Goal: Task Accomplishment & Management: Manage account settings

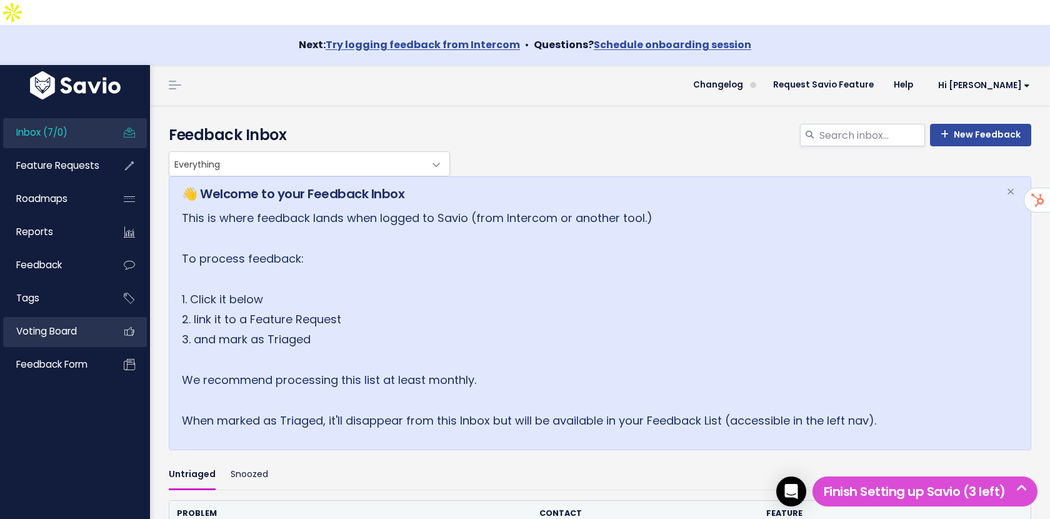
click at [62, 324] on span "Voting Board" at bounding box center [46, 330] width 61 height 13
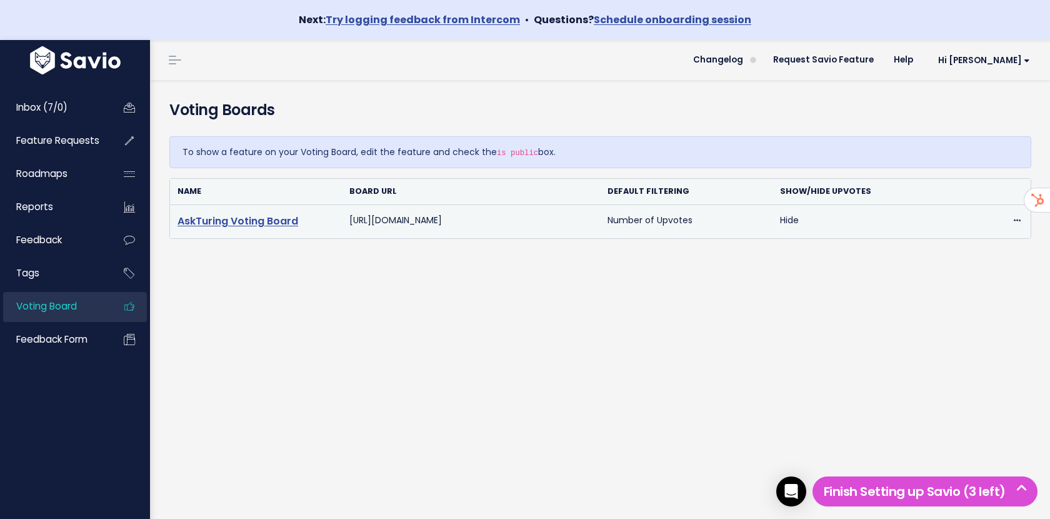
click at [255, 224] on link "AskTuring Voting Board" at bounding box center [238, 221] width 121 height 14
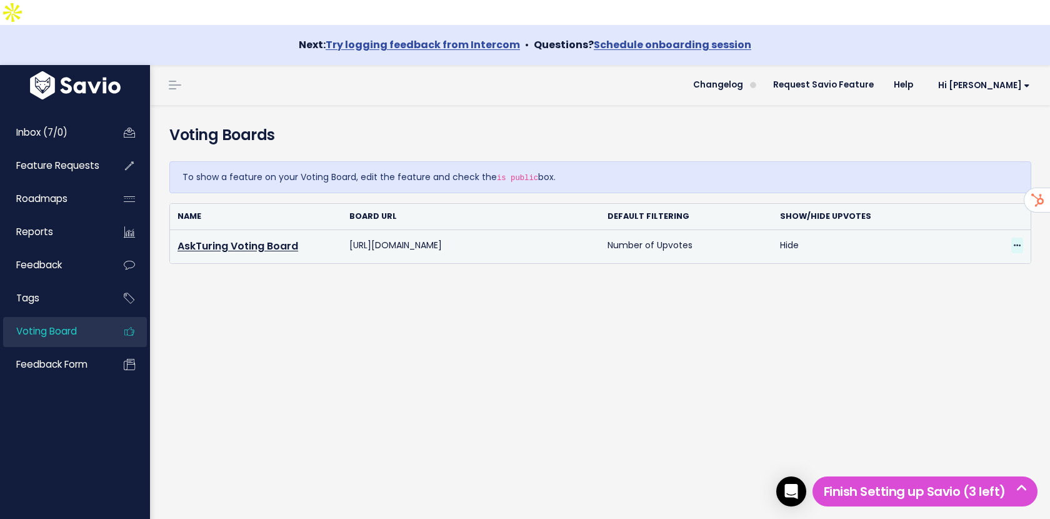
click at [1022, 238] on span at bounding box center [1017, 246] width 12 height 16
click at [942, 268] on link "Edit" at bounding box center [973, 280] width 90 height 24
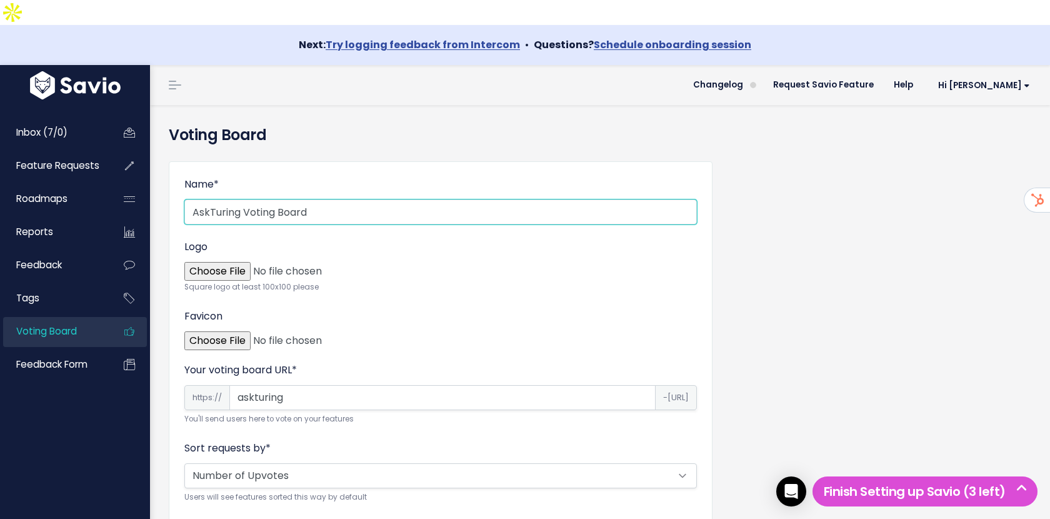
click at [229, 199] on input "AskTuring Voting Board" at bounding box center [440, 211] width 513 height 25
click at [308, 199] on input "AskTuring Voting Board" at bounding box center [440, 211] width 513 height 25
drag, startPoint x: 328, startPoint y: 184, endPoint x: 251, endPoint y: 186, distance: 76.9
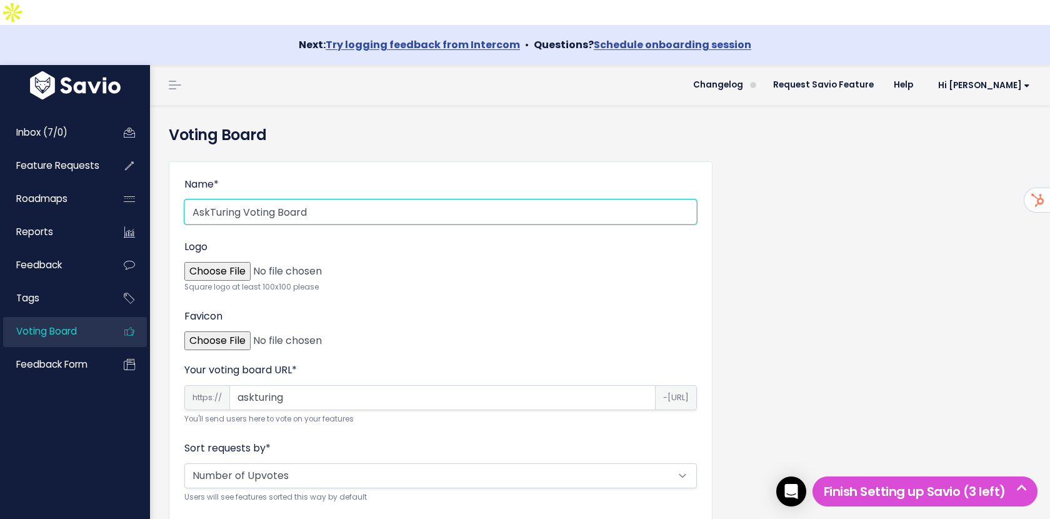
click at [250, 199] on input "AskTuring Voting Board" at bounding box center [440, 211] width 513 height 25
click at [278, 199] on input "AskTuring Voting Board" at bounding box center [440, 211] width 513 height 25
click at [318, 199] on input "AskTuring Voting Board" at bounding box center [440, 211] width 513 height 25
click at [195, 199] on input "AskTuring Voting Board" at bounding box center [440, 211] width 513 height 25
click at [338, 199] on input "Request AskTuring Voting Board" at bounding box center [440, 211] width 513 height 25
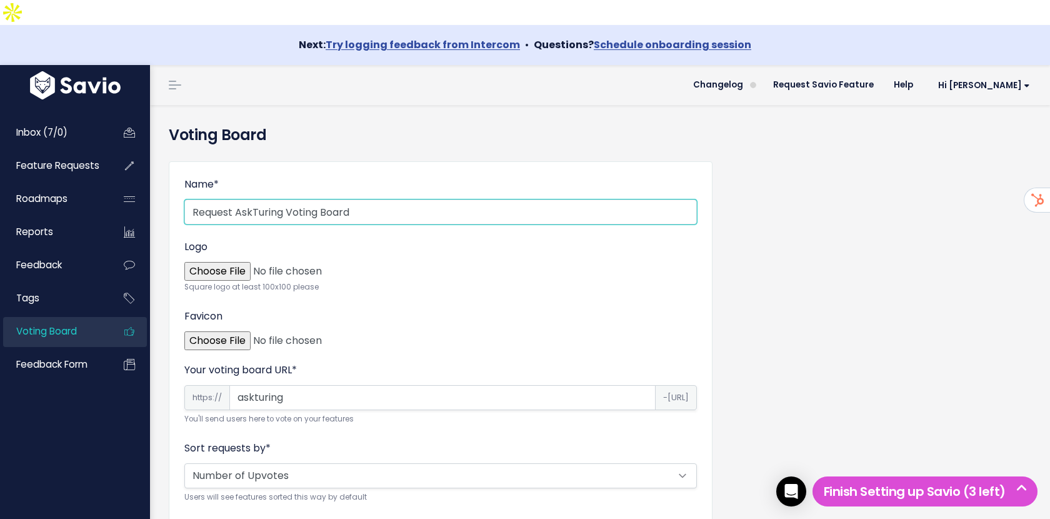
click at [338, 199] on input "Request AskTuring Voting Board" at bounding box center [440, 211] width 513 height 25
type input "Request AskTuring Feature"
click at [841, 275] on div "Name * Request AskTuring Feature Logo Square logo at least 100x100 please Favic…" at bounding box center [599, 516] width 881 height 730
click at [778, 271] on div "Name * Request AskTuring Feature Logo Square logo at least 100x100 please Favic…" at bounding box center [599, 516] width 881 height 730
click at [231, 258] on input "Logo" at bounding box center [433, 270] width 513 height 25
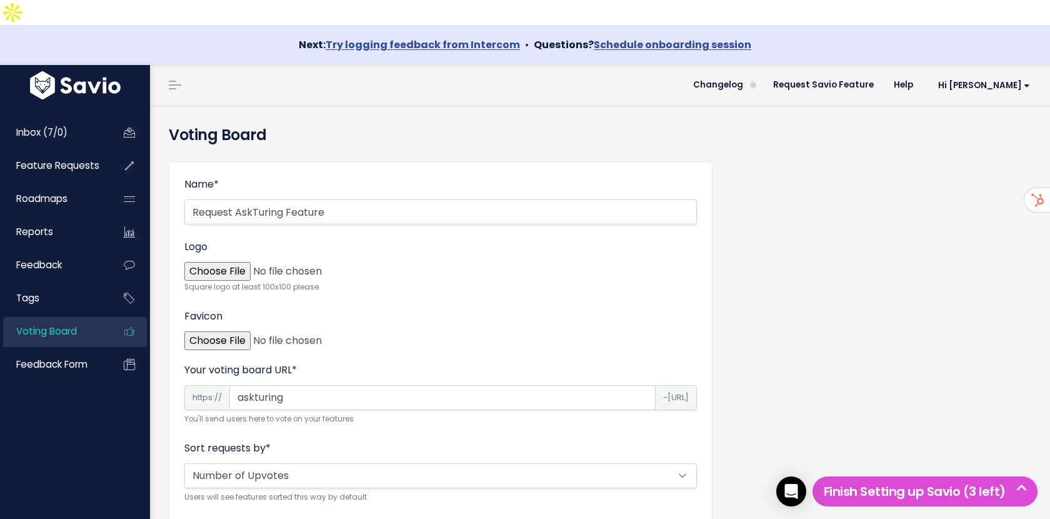
type input "C:\fakepath\AskTuringSymbol.png"
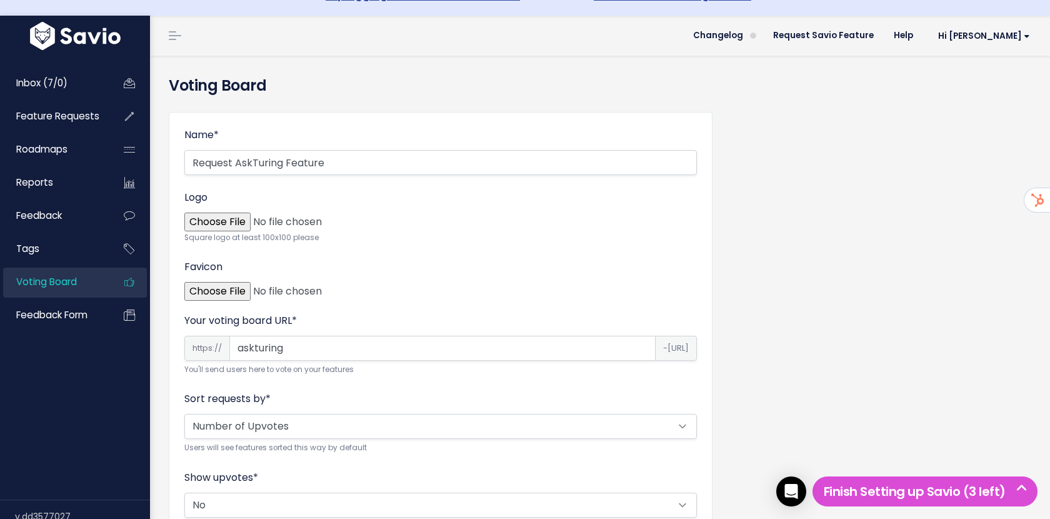
scroll to position [58, 0]
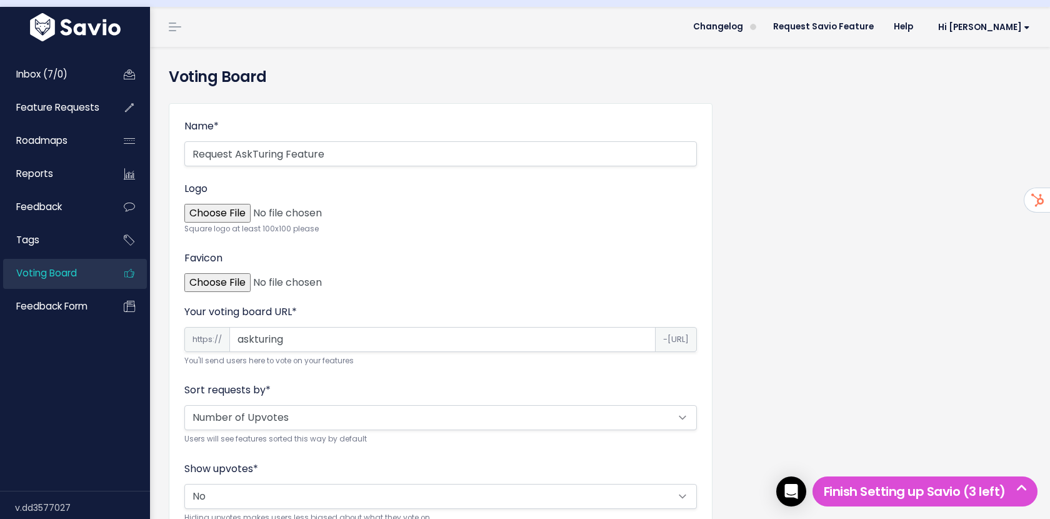
click at [219, 269] on input "Favicon" at bounding box center [433, 281] width 513 height 25
type input "C:\fakepath\AskTuringSymbol.png"
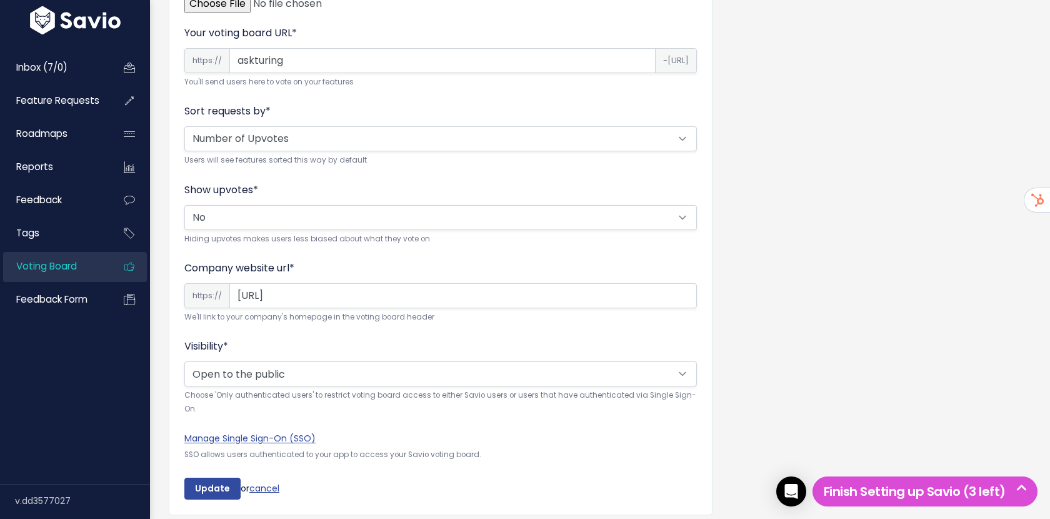
scroll to position [357, 0]
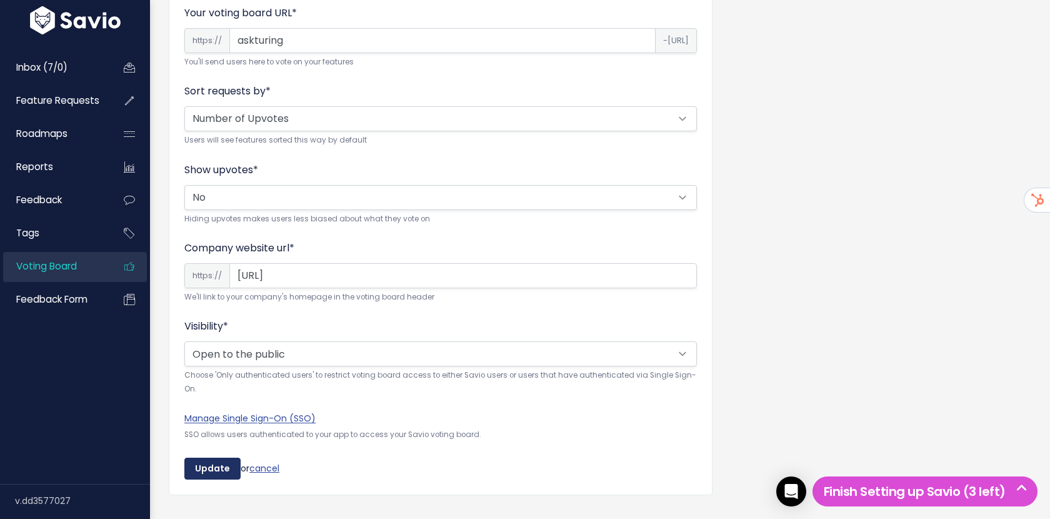
click at [213, 458] on input "Update" at bounding box center [212, 469] width 56 height 23
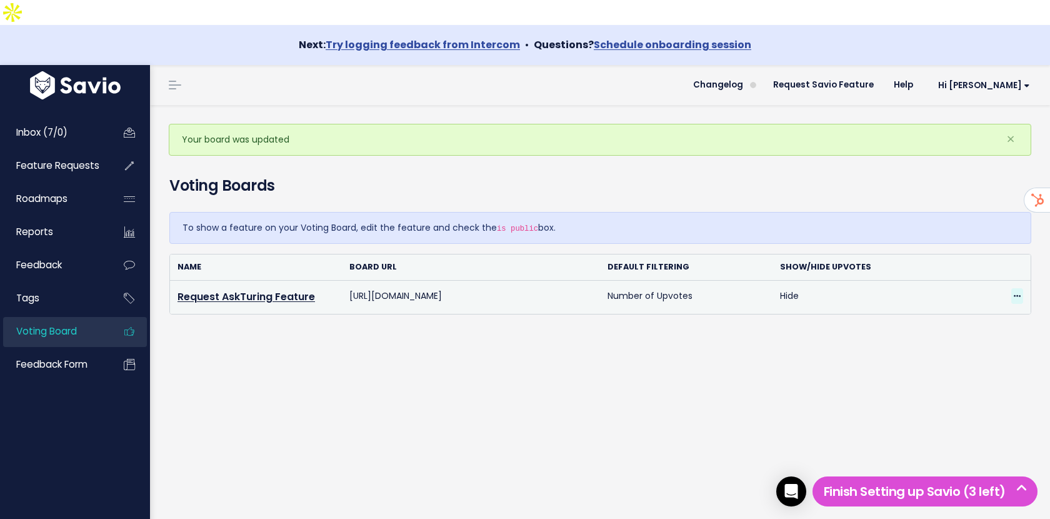
click at [1017, 293] on icon at bounding box center [1017, 297] width 7 height 8
click at [956, 318] on link "Edit" at bounding box center [973, 330] width 90 height 24
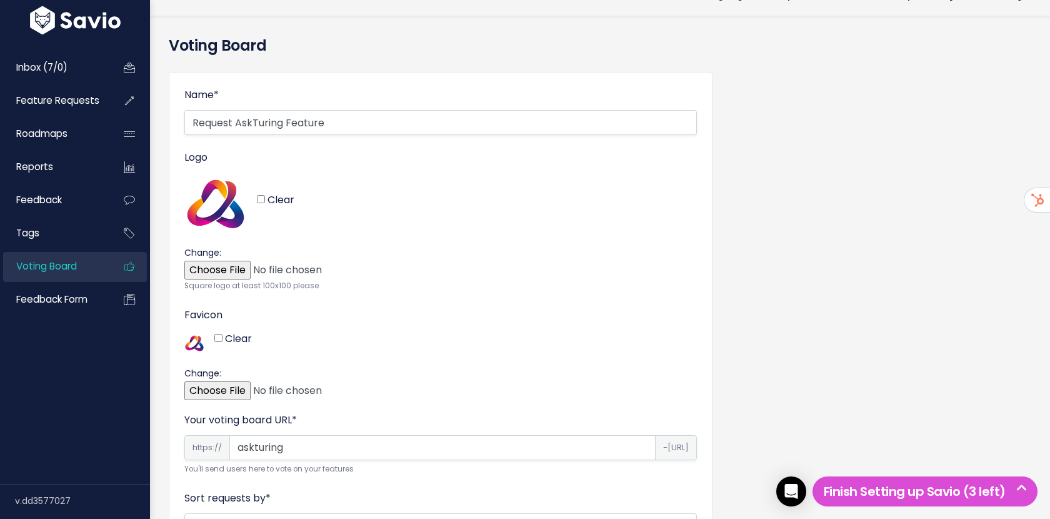
scroll to position [86, 0]
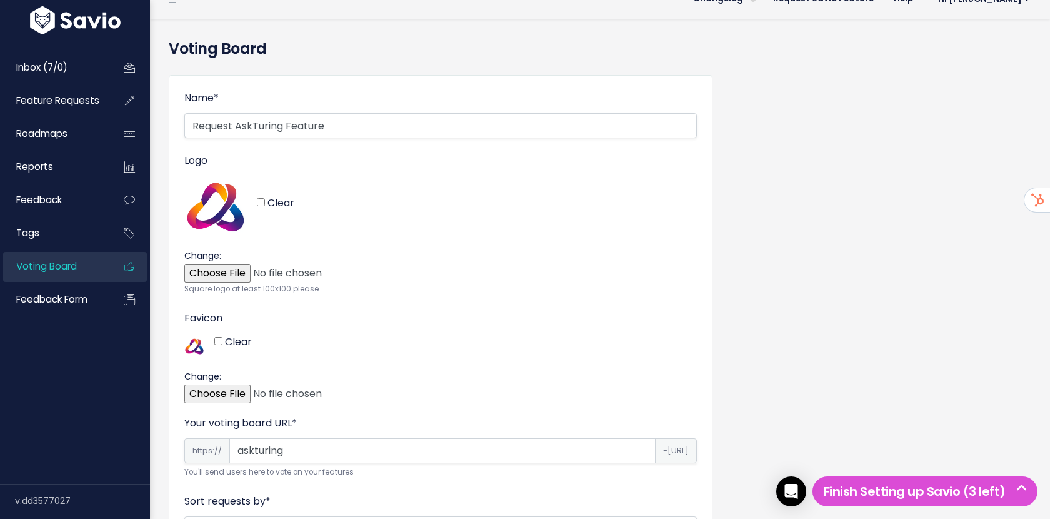
click at [230, 259] on input "Logo" at bounding box center [433, 271] width 513 height 25
click at [259, 198] on input "Clear" at bounding box center [261, 202] width 8 height 8
checkbox input "false"
click at [233, 259] on input "Logo" at bounding box center [433, 271] width 513 height 25
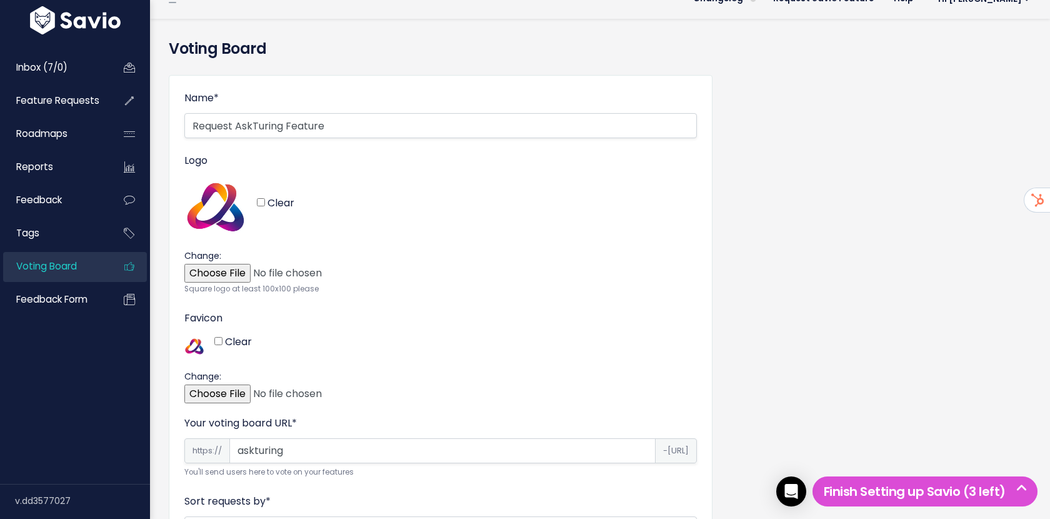
type input "C:\fakepath\1 copy.png"
click at [823, 259] on div "Name * Request AskTuring Feature Logo Clear Change: Square logo at least 100x10…" at bounding box center [599, 499] width 881 height 869
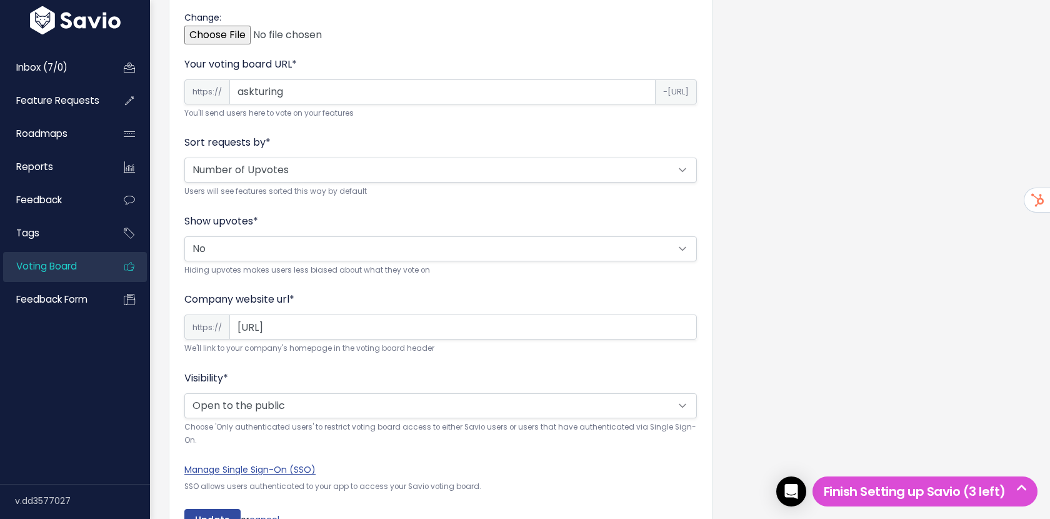
scroll to position [496, 0]
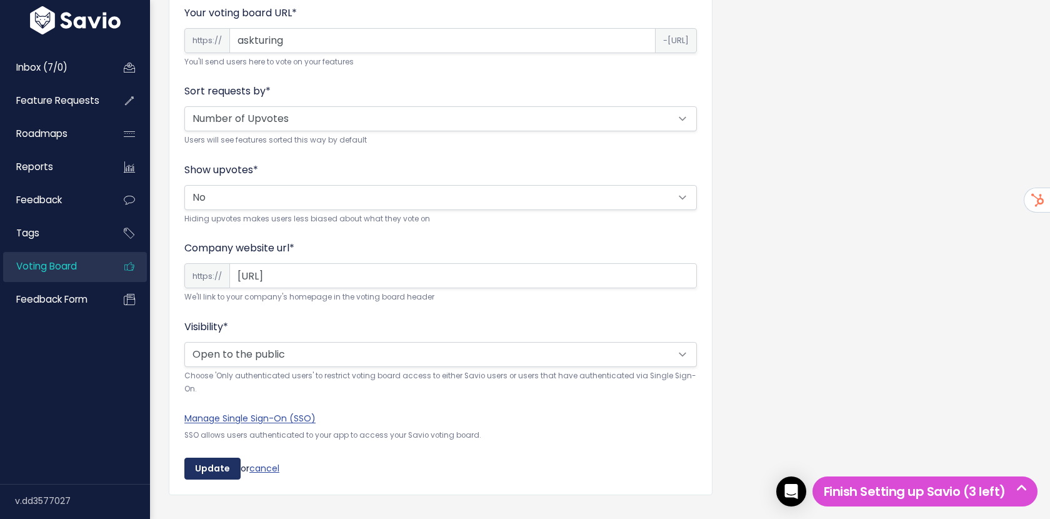
click at [204, 458] on input "Update" at bounding box center [212, 469] width 56 height 23
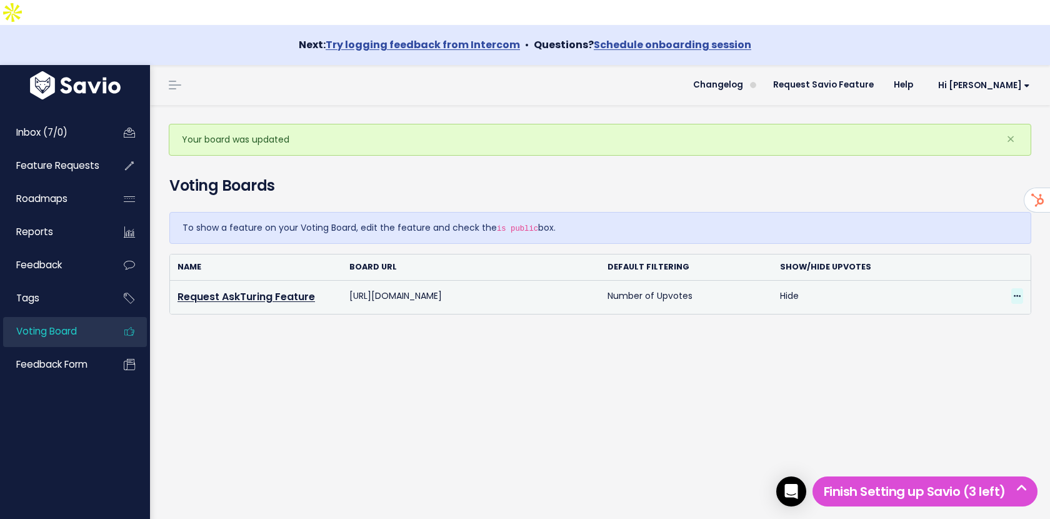
click at [1021, 288] on span at bounding box center [1017, 296] width 12 height 16
click at [974, 318] on link "Edit" at bounding box center [973, 330] width 90 height 24
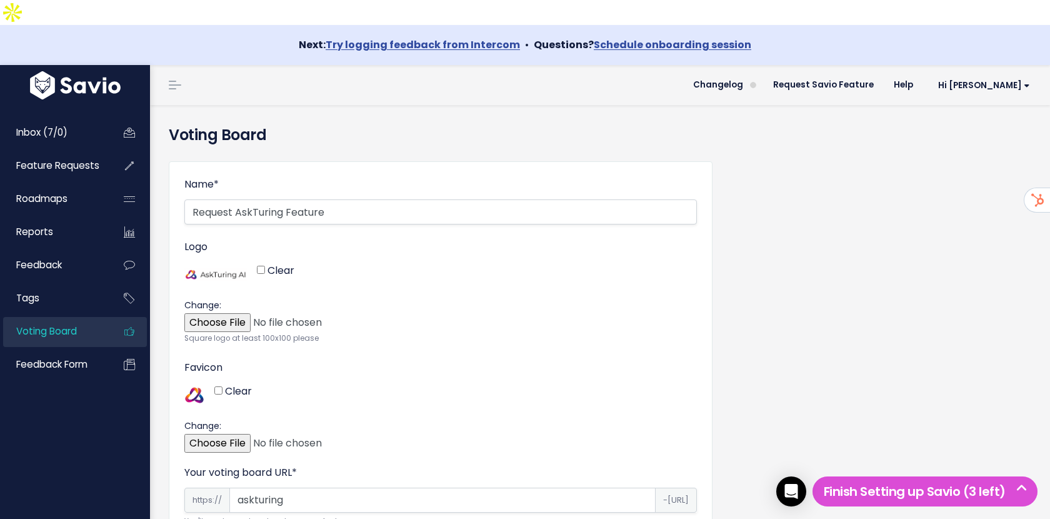
click at [231, 309] on input "Logo" at bounding box center [433, 321] width 513 height 25
type input "C:\fakepath\AskTuringSymbol.png"
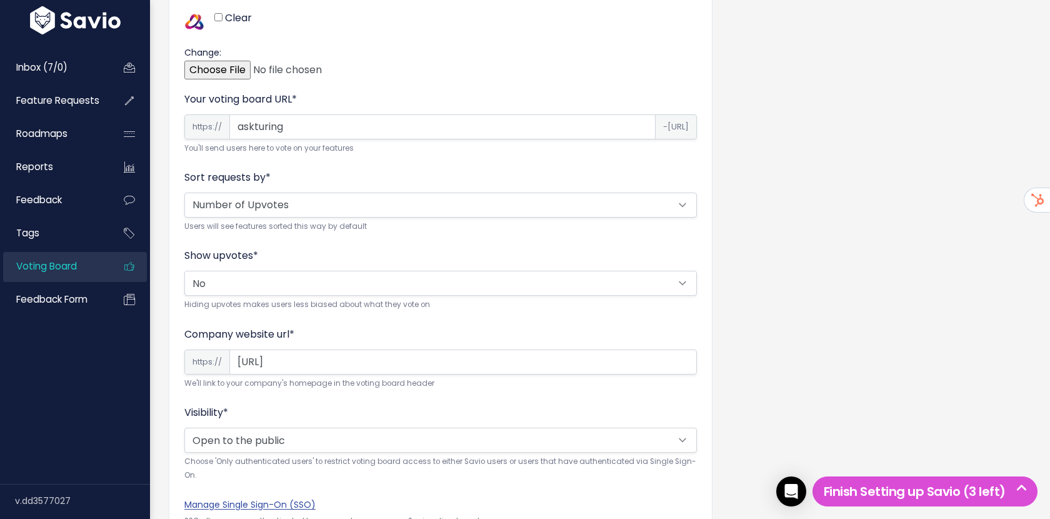
scroll to position [459, 0]
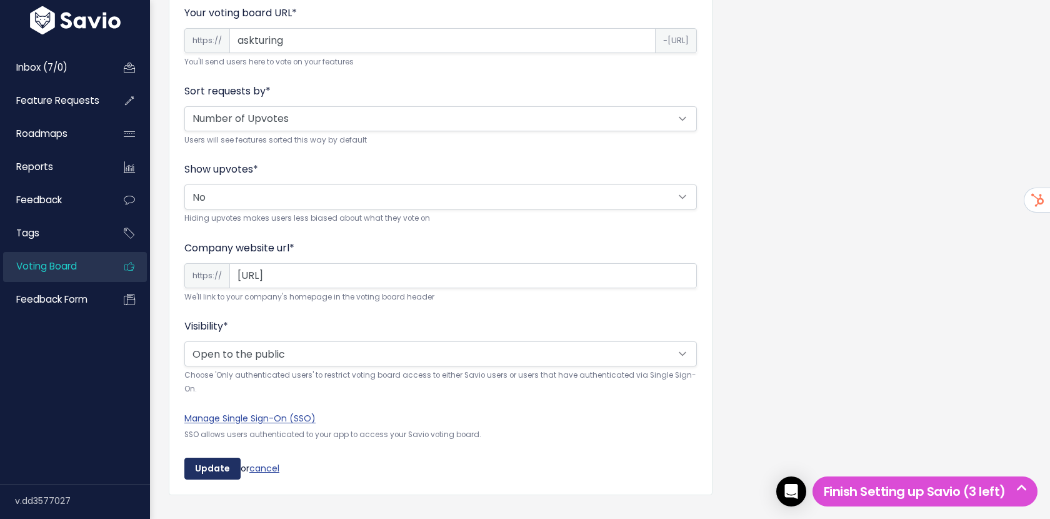
click at [214, 458] on input "Update" at bounding box center [212, 469] width 56 height 23
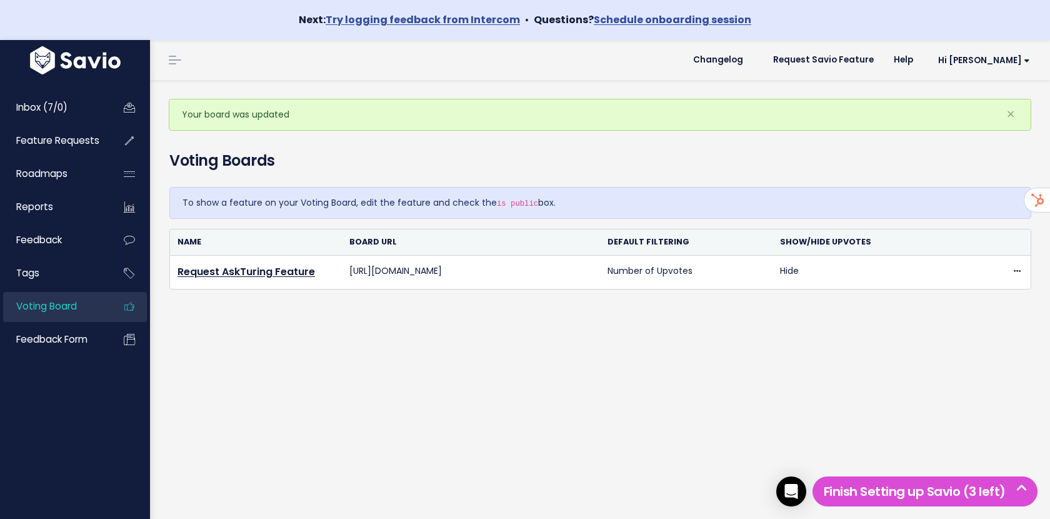
scroll to position [40, 0]
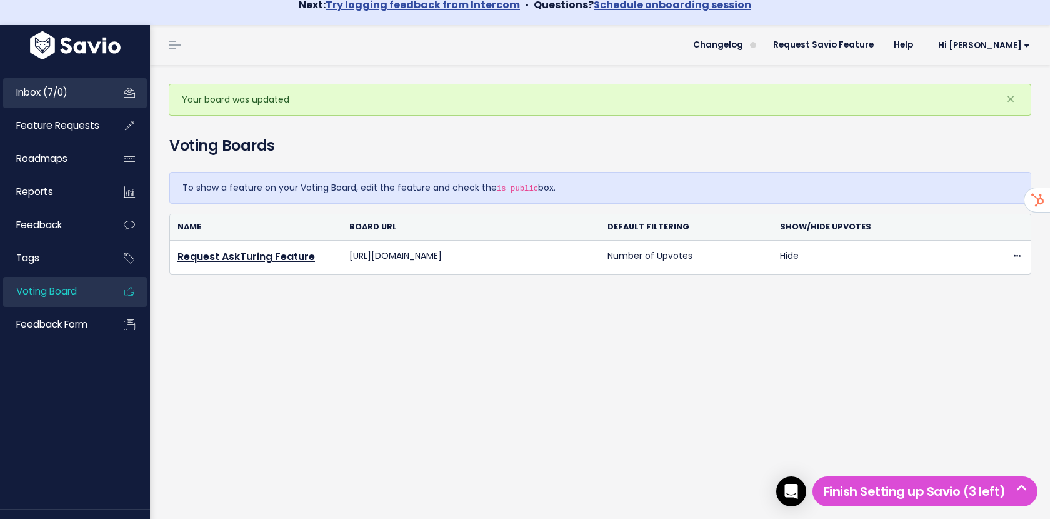
click at [57, 86] on span "Inbox (7/0)" at bounding box center [41, 92] width 51 height 13
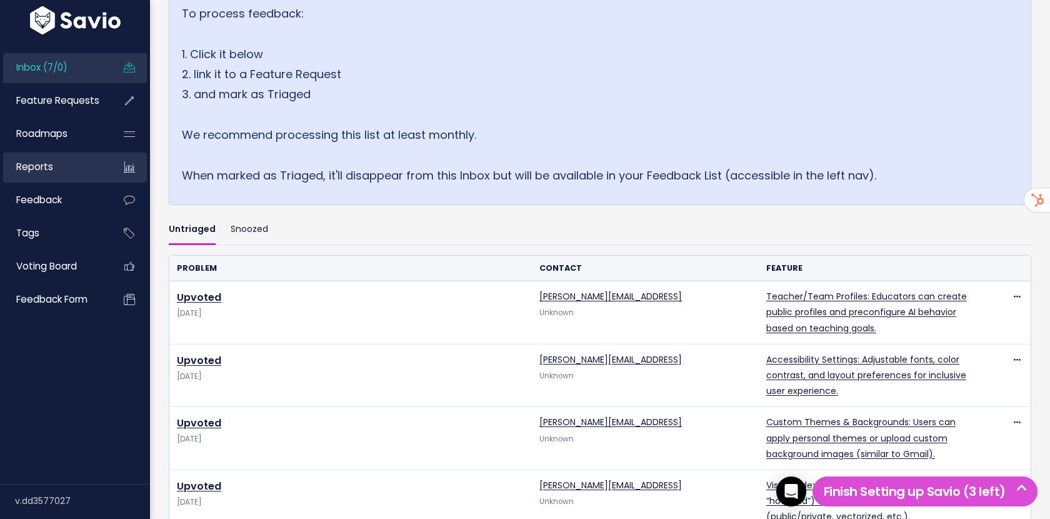
scroll to position [160, 0]
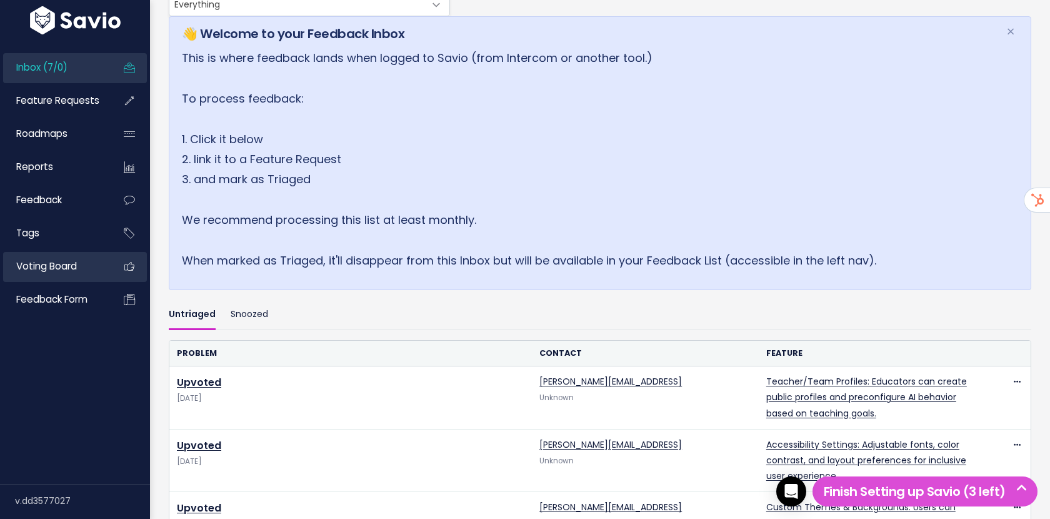
click at [65, 266] on span "Voting Board" at bounding box center [46, 265] width 61 height 13
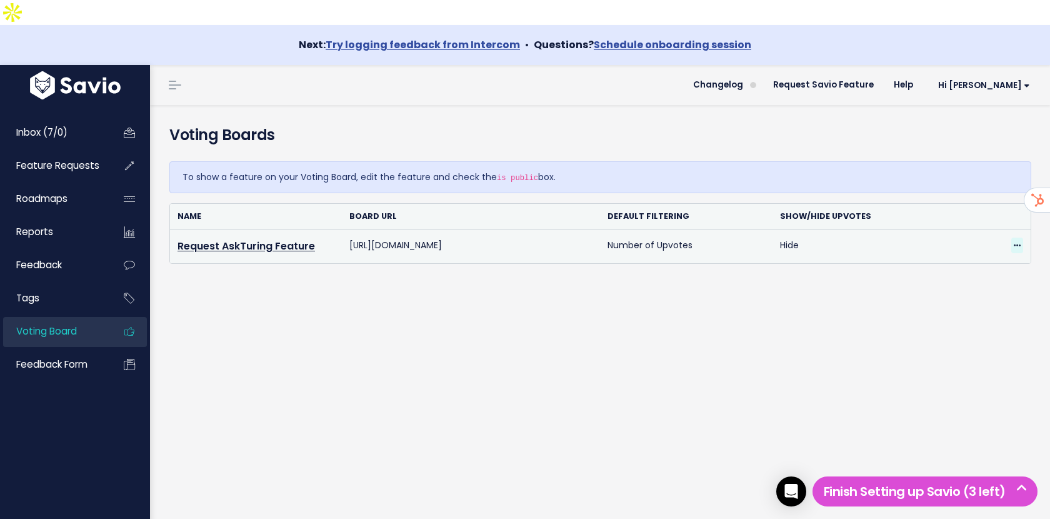
click at [1014, 242] on icon at bounding box center [1017, 246] width 7 height 8
click at [941, 268] on link "Edit" at bounding box center [973, 280] width 90 height 24
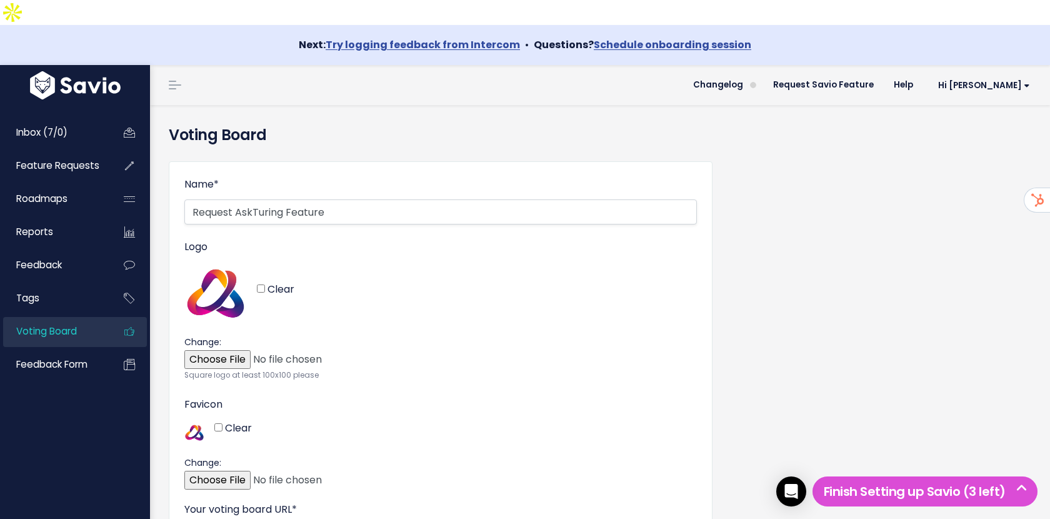
click at [83, 317] on link "Voting Board" at bounding box center [53, 331] width 101 height 29
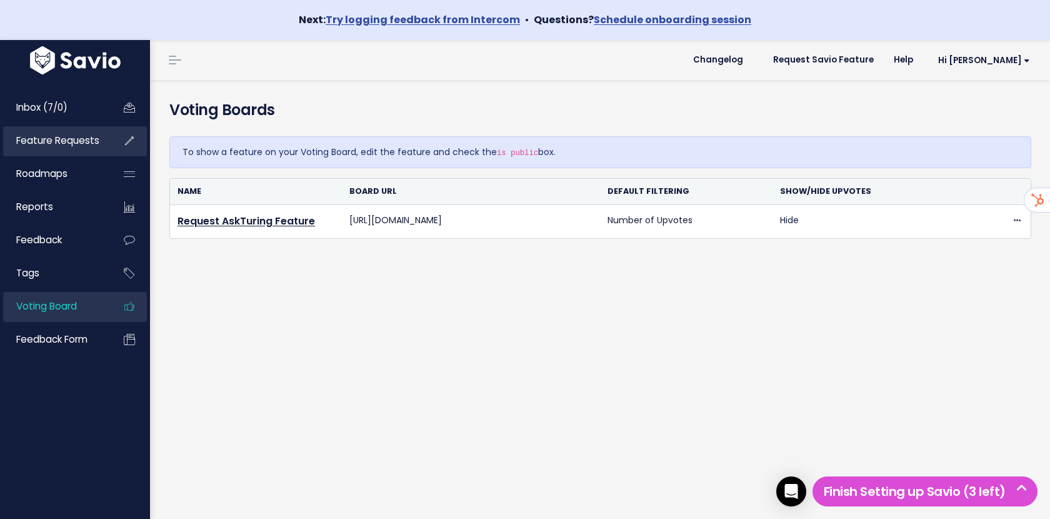
click at [91, 144] on span "Feature Requests" at bounding box center [57, 140] width 83 height 13
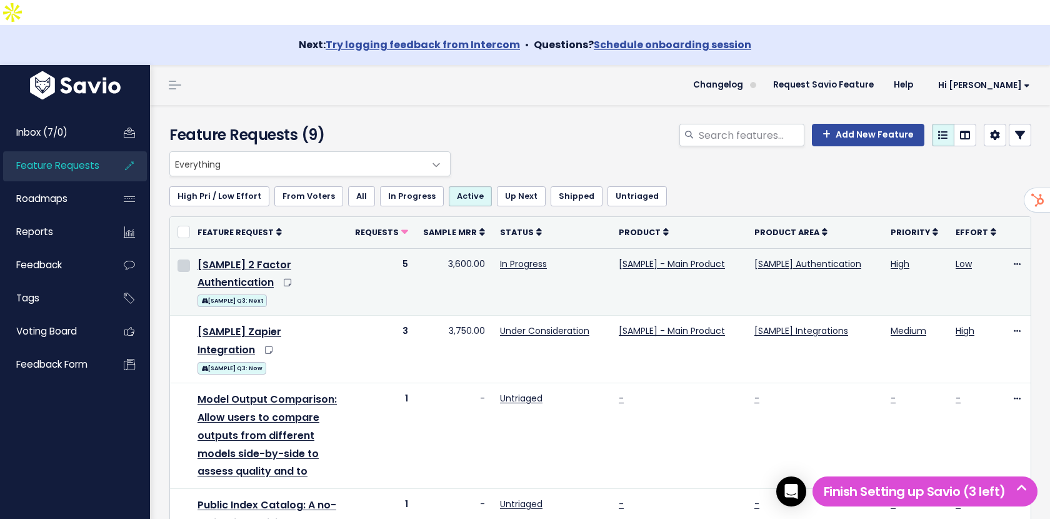
click at [181, 259] on input "checkbox" at bounding box center [184, 265] width 13 height 13
checkbox input "true"
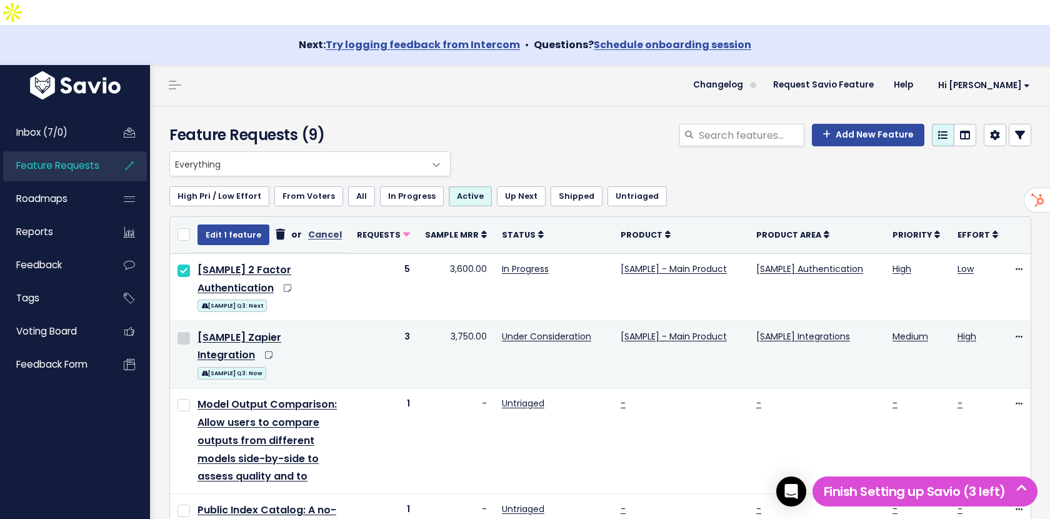
click at [181, 332] on input "checkbox" at bounding box center [184, 338] width 13 height 13
checkbox input "true"
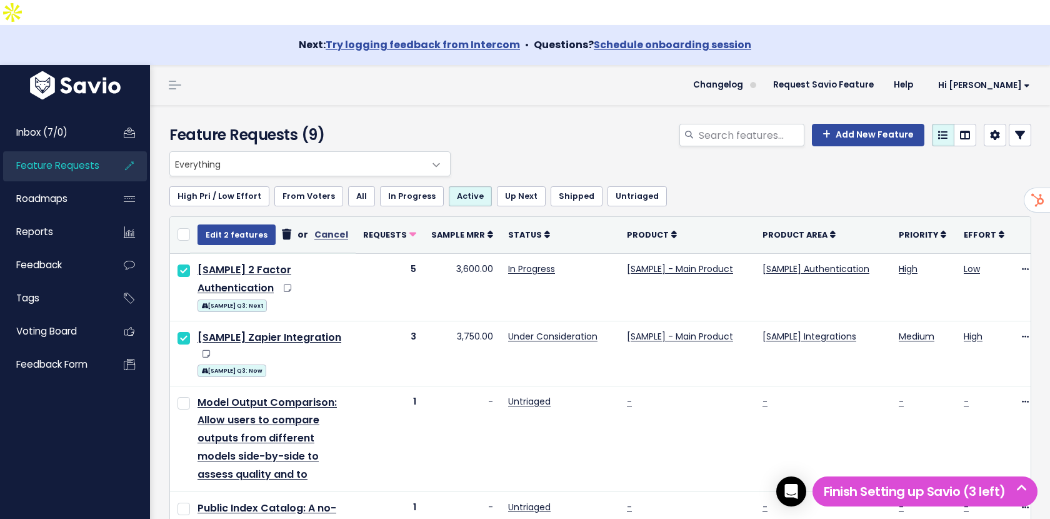
click at [282, 234] on icon at bounding box center [286, 234] width 9 height 1
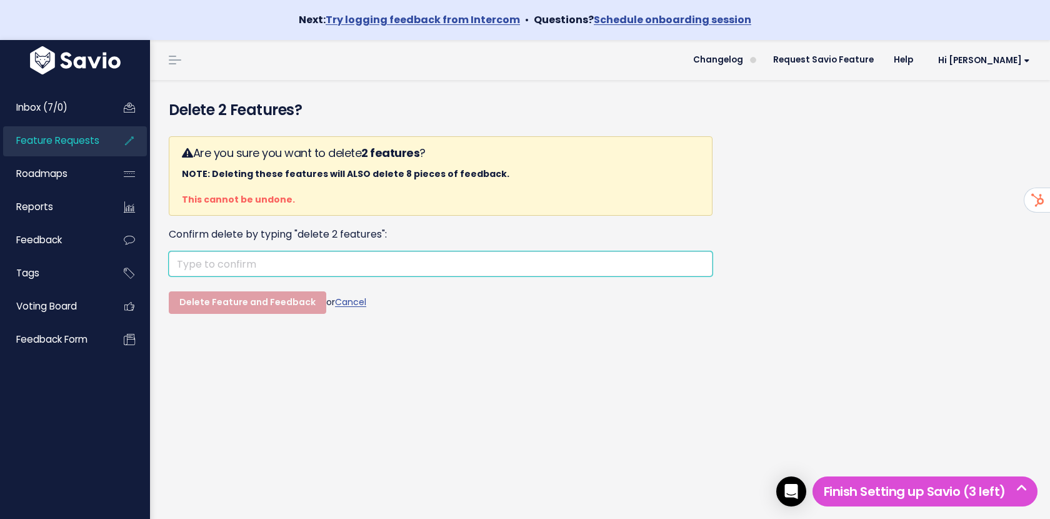
click at [240, 264] on input "text" at bounding box center [441, 263] width 544 height 25
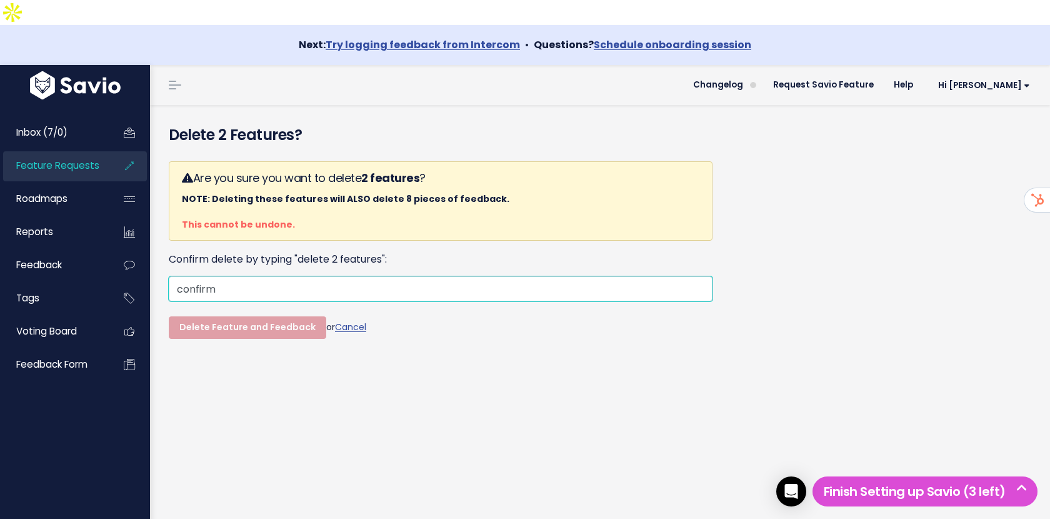
type input "confirm"
click at [247, 339] on div "Are you sure you want to delete 2 features ? NOTE: Deleting these features will…" at bounding box center [440, 259] width 563 height 216
click at [248, 297] on form "Are you sure you want to delete 2 features ? NOTE: Deleting these features will…" at bounding box center [441, 250] width 544 height 178
click at [254, 276] on input "confirm" at bounding box center [441, 288] width 544 height 25
click at [186, 276] on input "confirm" at bounding box center [441, 288] width 544 height 25
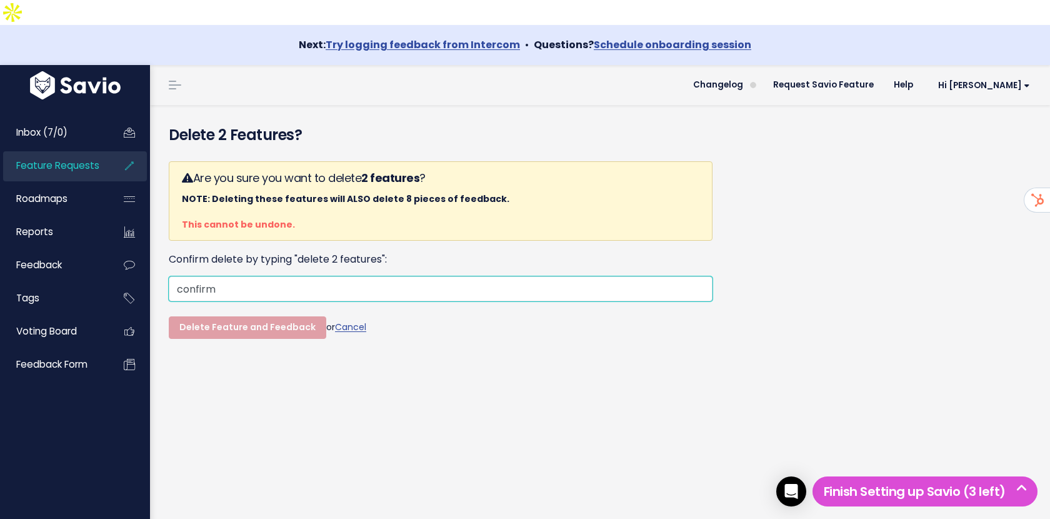
click at [186, 276] on input "confirm" at bounding box center [441, 288] width 544 height 25
click at [258, 394] on div "Delete 2 Features? Are you sure you want to delete 2 features ? NOTE: Deleting …" at bounding box center [600, 344] width 900 height 479
click at [207, 276] on input "text" at bounding box center [441, 288] width 544 height 25
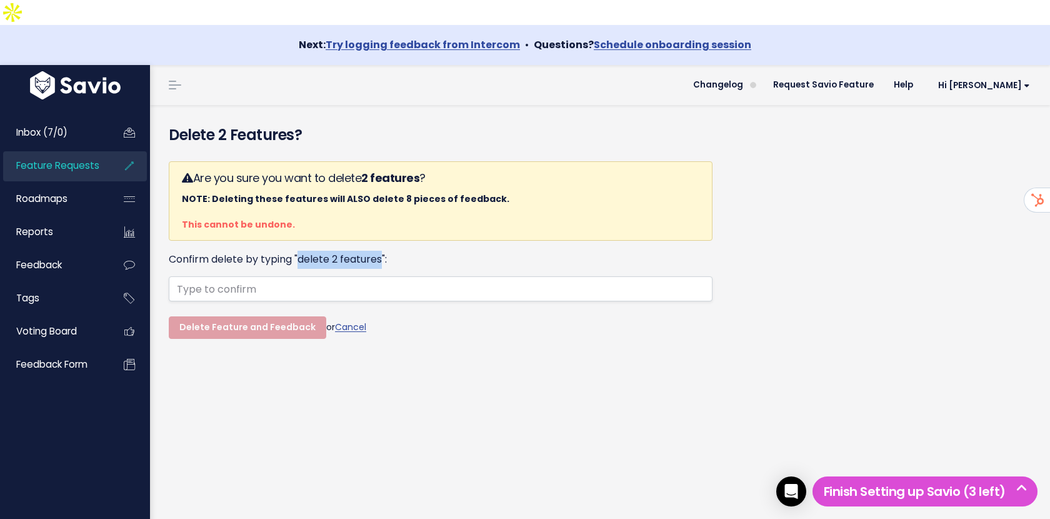
drag, startPoint x: 380, startPoint y: 234, endPoint x: 301, endPoint y: 242, distance: 79.8
click at [301, 251] on label "Confirm delete by typing "delete 2 features":" at bounding box center [278, 260] width 218 height 18
copy label "delete 2 features"
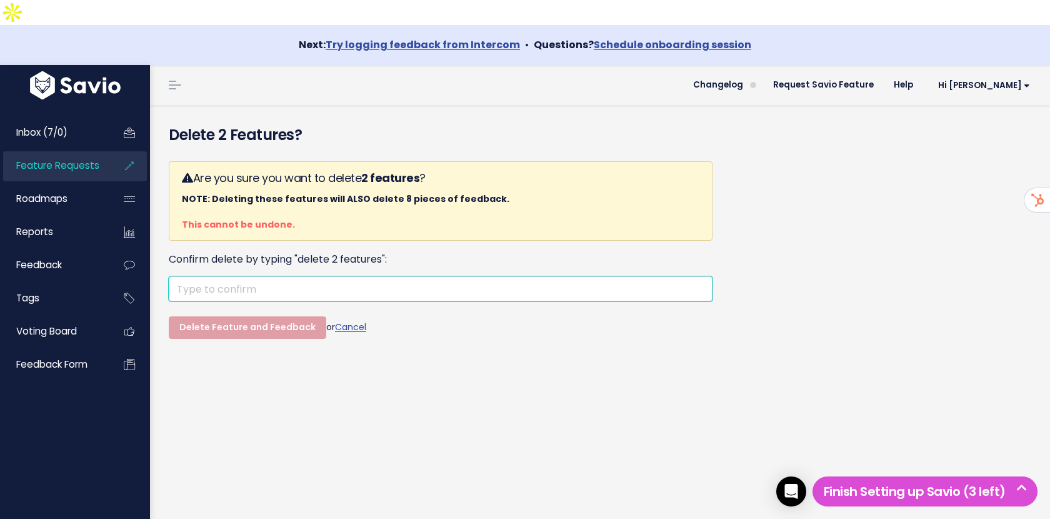
click at [240, 276] on input "text" at bounding box center [441, 288] width 544 height 25
paste input "delete 2 features"
type input "delete 2 features"
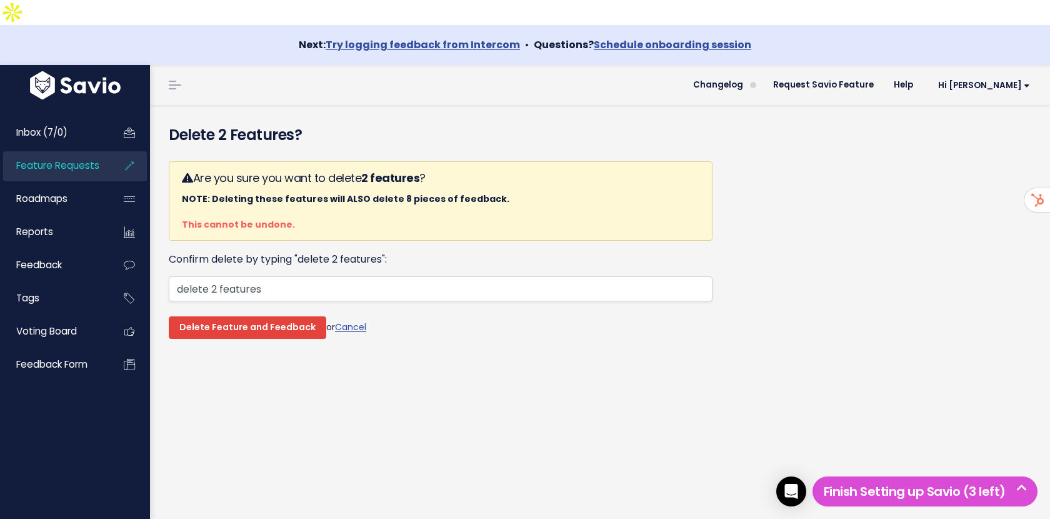
click at [244, 316] on input "Delete Feature and Feedback" at bounding box center [248, 327] width 158 height 23
